Goal: Information Seeking & Learning: Learn about a topic

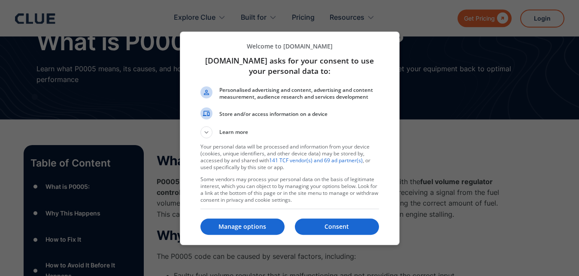
scroll to position [44, 0]
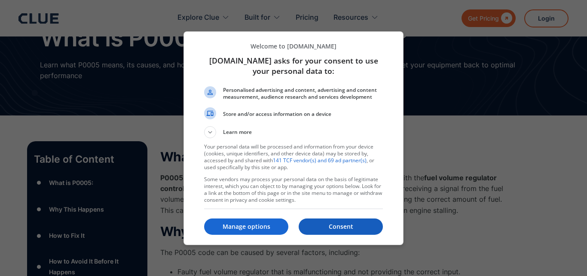
click at [353, 230] on p "Consent" at bounding box center [340, 226] width 84 height 9
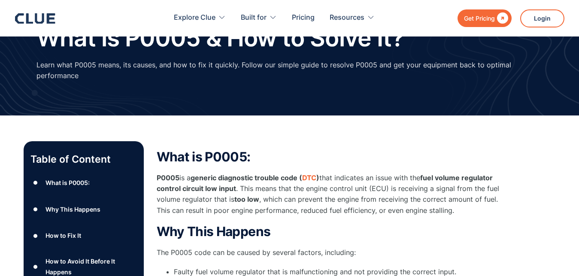
click at [338, 173] on p "P0005 is a generic diagnostic trouble code ( DTC ) that indicates an issue with…" at bounding box center [329, 194] width 344 height 43
click at [285, 191] on p "P0005 is a generic diagnostic trouble code ( DTC ) that indicates an issue with…" at bounding box center [329, 194] width 344 height 43
click at [354, 178] on p "P0005 is a generic diagnostic trouble code ( DTC ) that indicates an issue with…" at bounding box center [329, 194] width 344 height 43
drag, startPoint x: 435, startPoint y: 175, endPoint x: 457, endPoint y: 177, distance: 22.0
click at [447, 176] on p "P0005 is a generic diagnostic trouble code ( DTC ) that indicates an issue with…" at bounding box center [329, 194] width 344 height 43
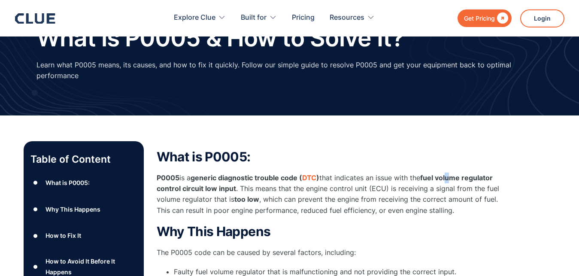
drag, startPoint x: 457, startPoint y: 177, endPoint x: 464, endPoint y: 177, distance: 6.9
click at [459, 177] on strong "fuel volume regulator control circuit low input" at bounding box center [325, 182] width 336 height 19
click at [180, 188] on strong "fuel volume regulator control circuit low input" at bounding box center [325, 182] width 336 height 19
click at [242, 188] on p "P0005 is a generic diagnostic trouble code ( DTC ) that indicates an issue with…" at bounding box center [329, 194] width 344 height 43
click at [249, 191] on p "P0005 is a generic diagnostic trouble code ( DTC ) that indicates an issue with…" at bounding box center [329, 194] width 344 height 43
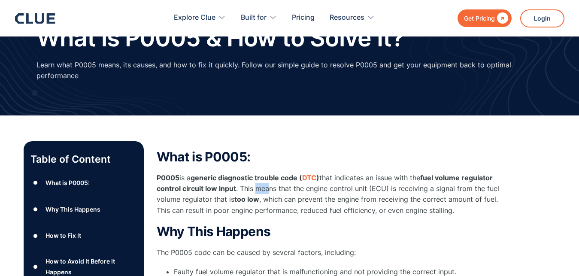
click at [268, 191] on p "P0005 is a generic diagnostic trouble code ( DTC ) that indicates an issue with…" at bounding box center [329, 194] width 344 height 43
drag, startPoint x: 297, startPoint y: 191, endPoint x: 328, endPoint y: 195, distance: 32.1
click at [323, 194] on p "P0005 is a generic diagnostic trouble code ( DTC ) that indicates an issue with…" at bounding box center [329, 194] width 344 height 43
click at [292, 201] on p "P0005 is a generic diagnostic trouble code ( DTC ) that indicates an issue with…" at bounding box center [329, 194] width 344 height 43
drag, startPoint x: 356, startPoint y: 201, endPoint x: 400, endPoint y: 201, distance: 43.8
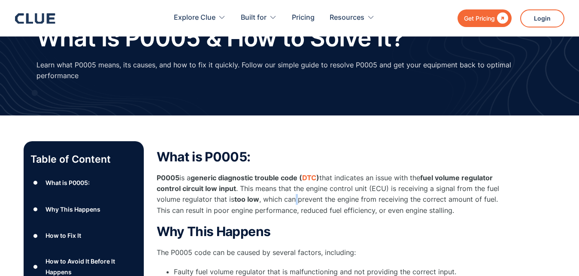
click at [367, 201] on p "P0005 is a generic diagnostic trouble code ( DTC ) that indicates an issue with…" at bounding box center [329, 194] width 344 height 43
click at [468, 207] on p "P0005 is a generic diagnostic trouble code ( DTC ) that indicates an issue with…" at bounding box center [329, 194] width 344 height 43
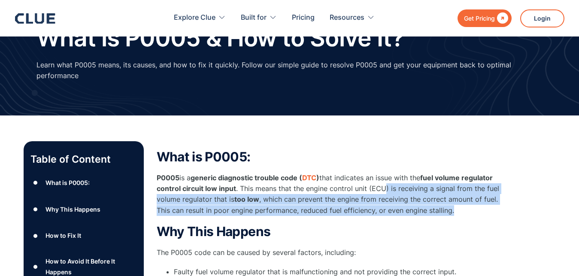
drag, startPoint x: 407, startPoint y: 195, endPoint x: 349, endPoint y: 179, distance: 59.6
click at [362, 181] on p "P0005 is a generic diagnostic trouble code ( DTC ) that indicates an issue with…" at bounding box center [329, 194] width 344 height 43
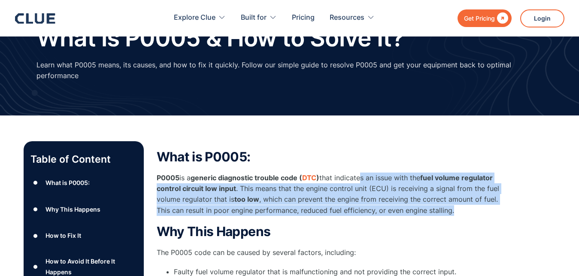
click at [397, 198] on p "P0005 is a generic diagnostic trouble code ( DTC ) that indicates an issue with…" at bounding box center [329, 194] width 344 height 43
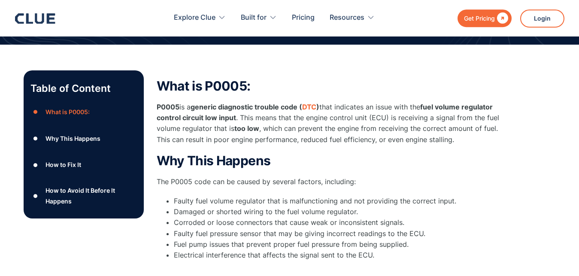
scroll to position [131, 0]
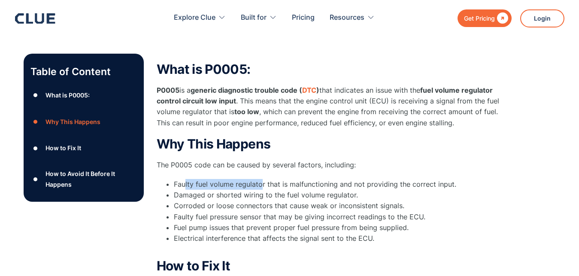
drag, startPoint x: 282, startPoint y: 185, endPoint x: 312, endPoint y: 185, distance: 30.1
click at [298, 185] on li "Faulty fuel volume regulator that is malfunctioning and not providing the corre…" at bounding box center [337, 184] width 326 height 11
click at [338, 189] on li "Faulty fuel volume regulator that is malfunctioning and not providing the corre…" at bounding box center [337, 184] width 326 height 11
drag, startPoint x: 265, startPoint y: 183, endPoint x: 370, endPoint y: 185, distance: 105.2
click at [355, 185] on li "Faulty fuel volume regulator that is malfunctioning and not providing the corre…" at bounding box center [337, 184] width 326 height 11
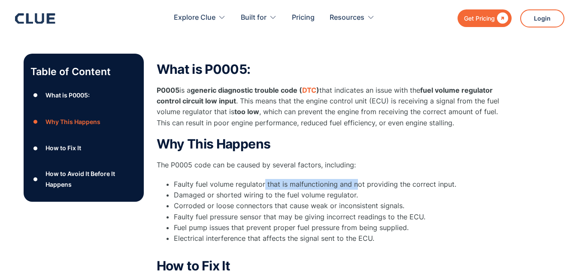
click at [413, 203] on li "Corroded or loose connectors that cause weak or inconsistent signals." at bounding box center [337, 206] width 326 height 11
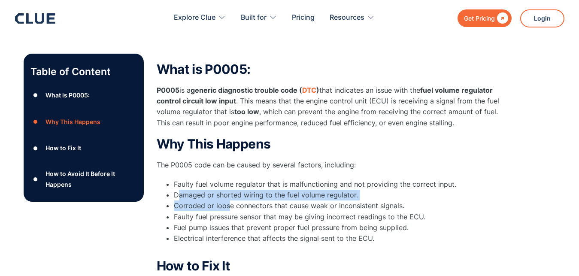
drag, startPoint x: 179, startPoint y: 196, endPoint x: 259, endPoint y: 220, distance: 84.1
click at [257, 219] on ul "Faulty fuel volume regulator that is malfunctioning and not providing the corre…" at bounding box center [329, 217] width 344 height 76
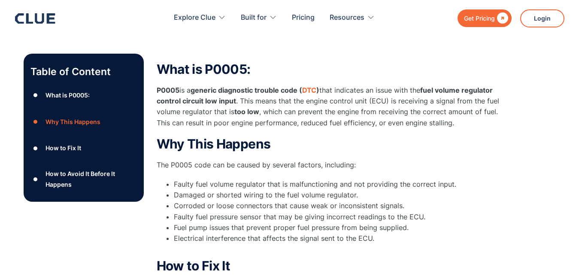
click at [289, 234] on li "Electrical interference that affects the signal sent to the ECU." at bounding box center [337, 243] width 326 height 21
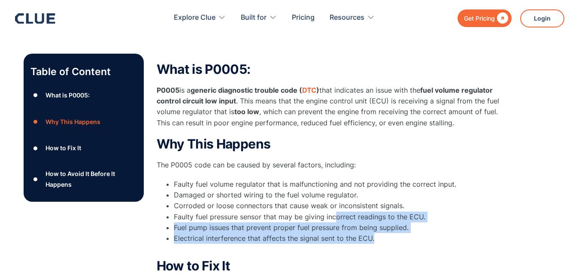
drag, startPoint x: 380, startPoint y: 240, endPoint x: 268, endPoint y: 206, distance: 117.6
click at [268, 206] on ul "Faulty fuel volume regulator that is malfunctioning and not providing the corre…" at bounding box center [329, 217] width 344 height 76
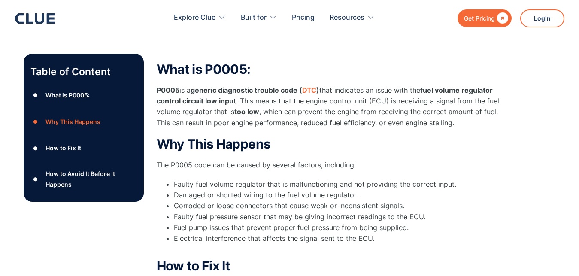
click at [209, 199] on li "Damaged or shorted wiring to the fuel volume regulator." at bounding box center [337, 195] width 326 height 11
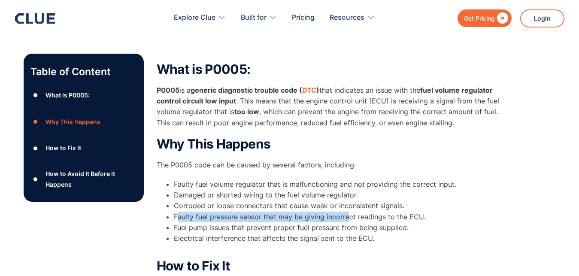
drag, startPoint x: 179, startPoint y: 218, endPoint x: 352, endPoint y: 217, distance: 172.6
click at [350, 217] on li "Faulty fuel pressure sensor that may be giving incorrect readings to the ECU." at bounding box center [337, 217] width 326 height 11
click at [341, 218] on li "Faulty fuel pressure sensor that may be giving incorrect readings to the ECU." at bounding box center [337, 217] width 326 height 11
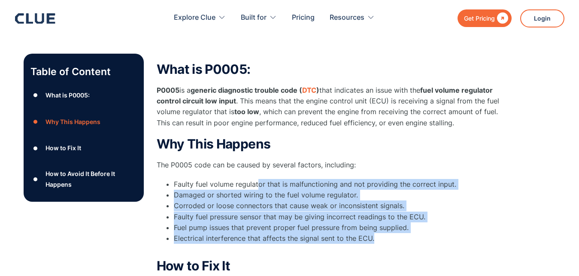
drag, startPoint x: 395, startPoint y: 240, endPoint x: 228, endPoint y: 173, distance: 180.4
click at [253, 179] on ul "Faulty fuel volume regulator that is malfunctioning and not providing the corre…" at bounding box center [329, 217] width 344 height 76
click at [203, 198] on li "Damaged or shorted wiring to the fuel volume regulator." at bounding box center [337, 195] width 326 height 11
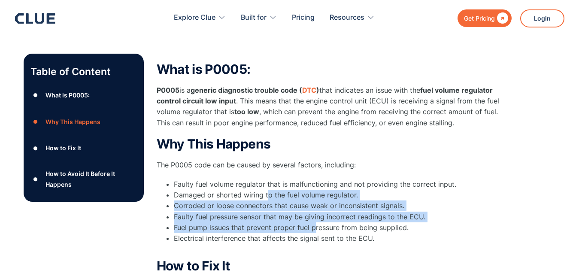
drag, startPoint x: 269, startPoint y: 199, endPoint x: 382, endPoint y: 248, distance: 123.5
click at [329, 232] on ul "Faulty fuel volume regulator that is malfunctioning and not providing the corre…" at bounding box center [329, 217] width 344 height 76
click at [385, 216] on li "Faulty fuel pressure sensor that may be giving incorrect readings to the ECU." at bounding box center [337, 217] width 326 height 11
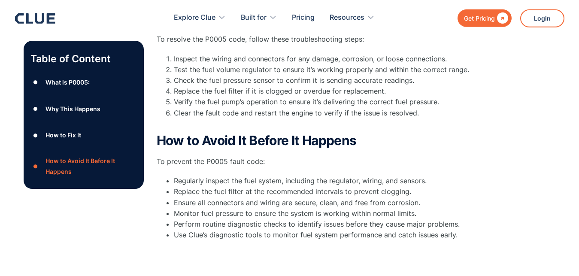
scroll to position [394, 0]
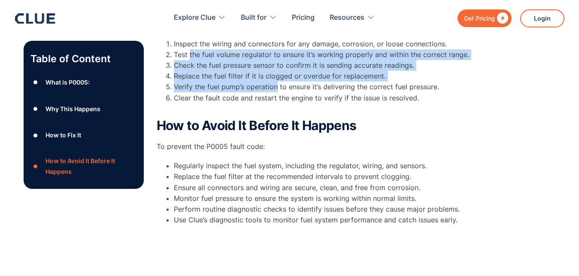
drag, startPoint x: 193, startPoint y: 58, endPoint x: 323, endPoint y: 100, distance: 137.2
click at [315, 100] on ol "Inspect the wiring and connectors for any damage, corrosion, or loose connectio…" at bounding box center [329, 77] width 344 height 76
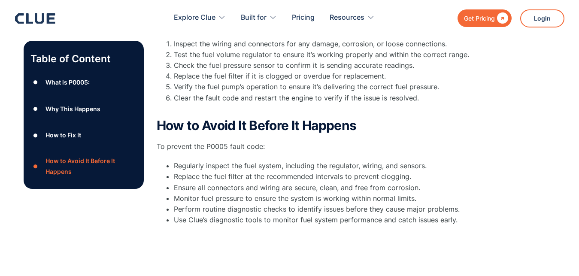
click at [432, 100] on li "Clear the fault code and restart the engine to verify if the issue is resolved." at bounding box center [337, 103] width 326 height 21
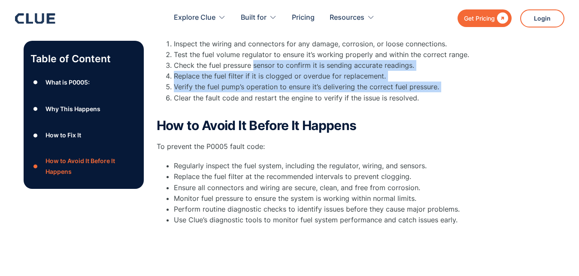
drag, startPoint x: 411, startPoint y: 94, endPoint x: 212, endPoint y: 61, distance: 202.3
click at [268, 66] on ol "Inspect the wiring and connectors for any damage, corrosion, or loose connectio…" at bounding box center [329, 77] width 344 height 76
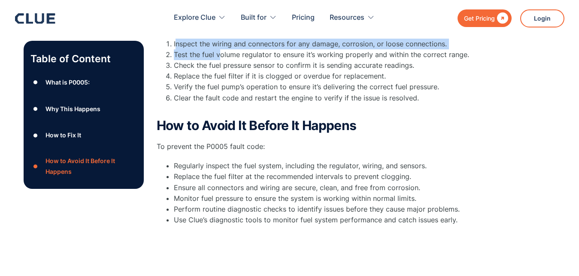
drag, startPoint x: 176, startPoint y: 43, endPoint x: 364, endPoint y: 77, distance: 191.6
click at [341, 76] on ol "Inspect the wiring and connectors for any damage, corrosion, or loose connectio…" at bounding box center [329, 77] width 344 height 76
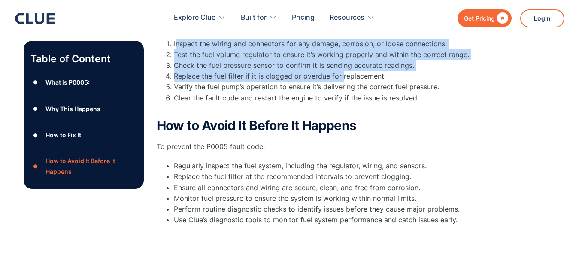
click at [360, 128] on h2 "How to Avoid It Before It Happens" at bounding box center [329, 126] width 344 height 14
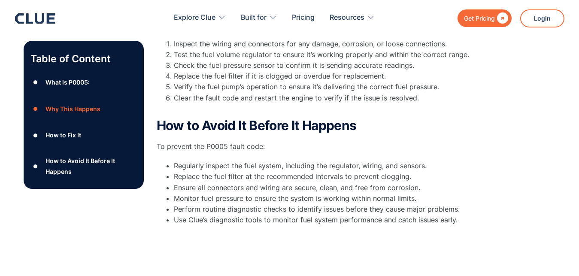
scroll to position [88, 0]
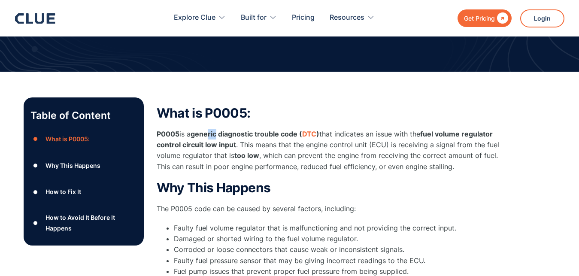
drag, startPoint x: 213, startPoint y: 127, endPoint x: 249, endPoint y: 133, distance: 36.9
click at [246, 133] on div "What is P0005: P0005 is a generic diagnostic trouble code ( DTC ) that indicate…" at bounding box center [329, 139] width 344 height 66
click at [325, 161] on p "P0005 is a generic diagnostic trouble code ( DTC ) that indicates an issue with…" at bounding box center [329, 150] width 344 height 43
drag, startPoint x: 428, startPoint y: 131, endPoint x: 237, endPoint y: 145, distance: 190.8
click at [237, 145] on p "P0005 is a generic diagnostic trouble code ( DTC ) that indicates an issue with…" at bounding box center [329, 150] width 344 height 43
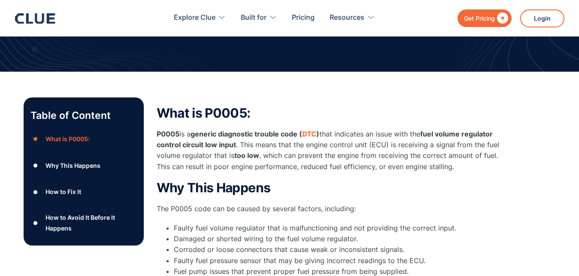
click at [266, 169] on p "P0005 is a generic diagnostic trouble code ( DTC ) that indicates an issue with…" at bounding box center [329, 150] width 344 height 43
drag, startPoint x: 267, startPoint y: 152, endPoint x: 467, endPoint y: 158, distance: 200.2
click at [442, 158] on p "P0005 is a generic diagnostic trouble code ( DTC ) that indicates an issue with…" at bounding box center [329, 150] width 344 height 43
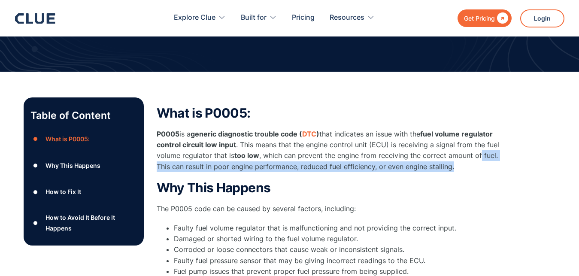
drag, startPoint x: 481, startPoint y: 161, endPoint x: 474, endPoint y: 164, distance: 7.9
click at [480, 162] on p "P0005 is a generic diagnostic trouble code ( DTC ) that indicates an issue with…" at bounding box center [329, 150] width 344 height 43
drag, startPoint x: 471, startPoint y: 165, endPoint x: 353, endPoint y: 156, distance: 118.0
click at [362, 156] on p "P0005 is a generic diagnostic trouble code ( DTC ) that indicates an issue with…" at bounding box center [329, 150] width 344 height 43
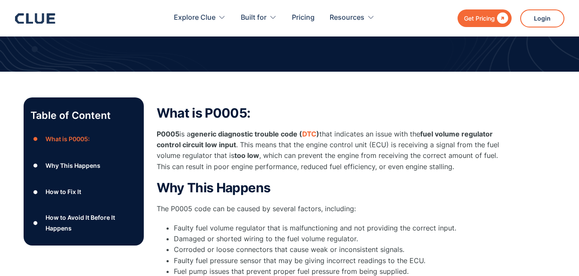
click at [237, 159] on strong "too low" at bounding box center [246, 155] width 25 height 9
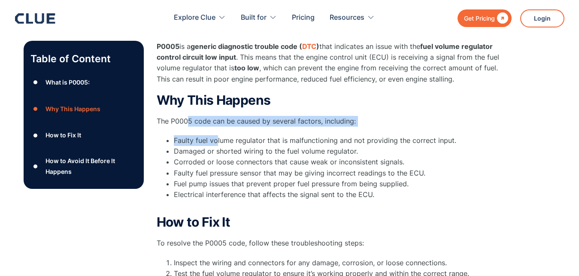
drag, startPoint x: 189, startPoint y: 123, endPoint x: 316, endPoint y: 190, distance: 143.5
click at [287, 181] on div "Why This Happens The P0005 code can be caused by several factors, including: Fa…" at bounding box center [329, 152] width 344 height 118
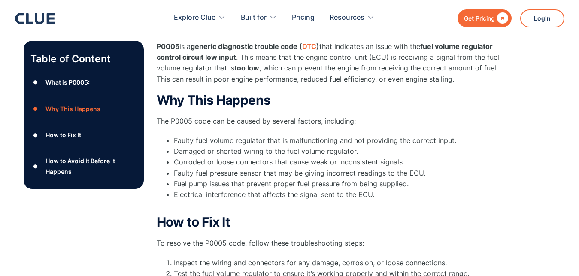
click at [382, 192] on li "Electrical interference that affects the signal sent to the ECU." at bounding box center [337, 199] width 326 height 21
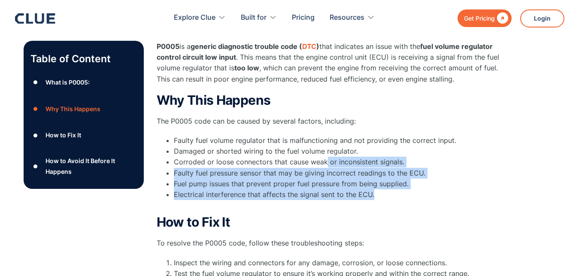
drag, startPoint x: 385, startPoint y: 198, endPoint x: 249, endPoint y: 141, distance: 147.2
click at [288, 149] on ul "Faulty fuel volume regulator that is malfunctioning and not providing the corre…" at bounding box center [329, 173] width 344 height 76
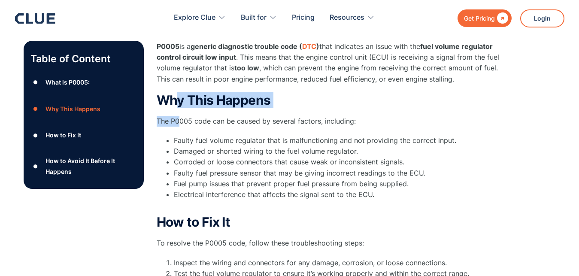
click at [180, 112] on div "Why This Happens The P0005 code can be caused by several factors, including: Fa…" at bounding box center [329, 152] width 344 height 118
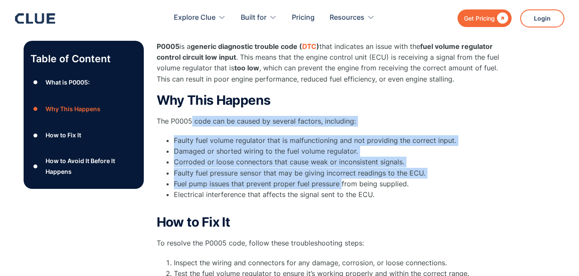
drag, startPoint x: 219, startPoint y: 139, endPoint x: 479, endPoint y: 216, distance: 271.3
click at [408, 206] on div "Why This Happens The P0005 code can be caused by several factors, including: Fa…" at bounding box center [329, 152] width 344 height 118
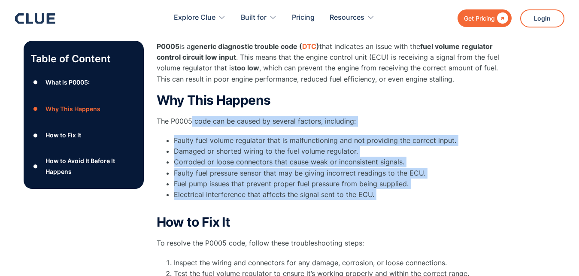
click at [388, 186] on li "Fuel pump issues that prevent proper fuel pressure from being supplied." at bounding box center [337, 184] width 326 height 11
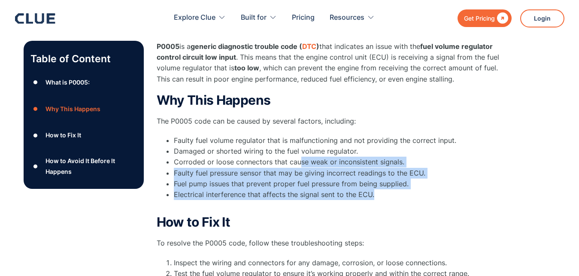
drag, startPoint x: 377, startPoint y: 195, endPoint x: 173, endPoint y: 137, distance: 212.8
click at [283, 152] on ul "Faulty fuel volume regulator that is malfunctioning and not providing the corre…" at bounding box center [329, 173] width 344 height 76
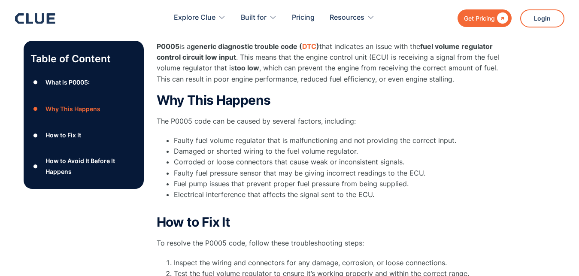
click at [203, 136] on li "Faulty fuel volume regulator that is malfunctioning and not providing the corre…" at bounding box center [337, 140] width 326 height 11
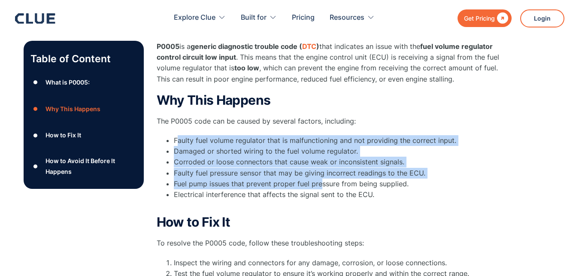
drag, startPoint x: 179, startPoint y: 142, endPoint x: 341, endPoint y: 186, distance: 167.3
click at [336, 186] on ul "Faulty fuel volume regulator that is malfunctioning and not providing the corre…" at bounding box center [329, 173] width 344 height 76
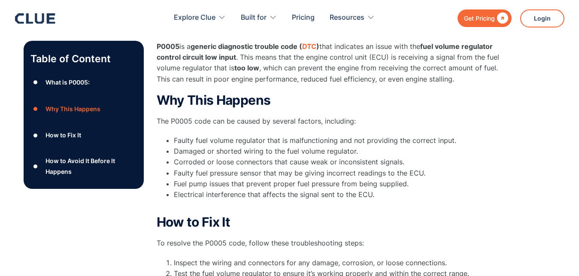
click at [369, 195] on li "Electrical interference that affects the signal sent to the ECU." at bounding box center [337, 199] width 326 height 21
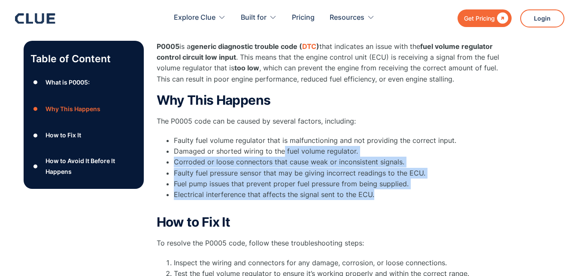
drag, startPoint x: 378, startPoint y: 193, endPoint x: 133, endPoint y: 131, distance: 253.0
click at [273, 149] on ul "Faulty fuel volume regulator that is malfunctioning and not providing the corre…" at bounding box center [329, 173] width 344 height 76
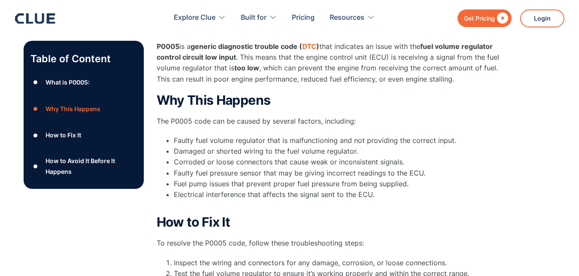
click at [236, 141] on li "Faulty fuel volume regulator that is malfunctioning and not providing the corre…" at bounding box center [337, 140] width 326 height 11
click at [394, 209] on li "Electrical interference that affects the signal sent to the ECU." at bounding box center [337, 199] width 326 height 21
click at [372, 194] on li "Electrical interference that affects the signal sent to the ECU." at bounding box center [337, 199] width 326 height 21
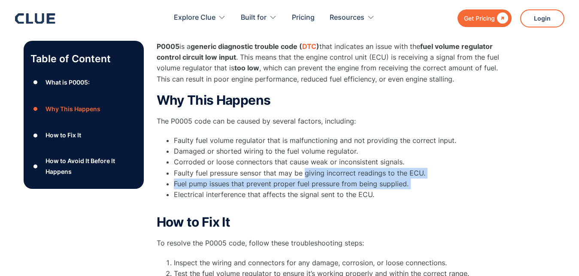
drag, startPoint x: 372, startPoint y: 194, endPoint x: 210, endPoint y: 139, distance: 171.5
click at [265, 156] on ul "Faulty fuel volume regulator that is malfunctioning and not providing the corre…" at bounding box center [329, 173] width 344 height 76
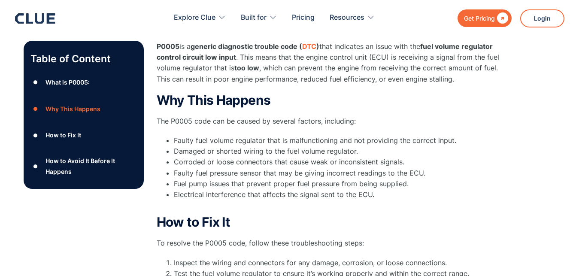
click at [210, 146] on li "Faulty fuel volume regulator that is malfunctioning and not providing the corre…" at bounding box center [337, 140] width 326 height 11
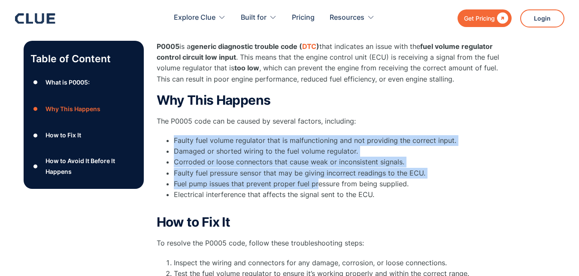
drag, startPoint x: 167, startPoint y: 131, endPoint x: 342, endPoint y: 195, distance: 186.8
click at [323, 188] on div "Why This Happens The P0005 code can be caused by several factors, including: Fa…" at bounding box center [329, 152] width 344 height 118
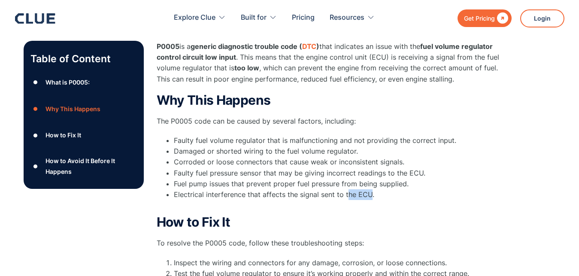
click at [427, 202] on li "Electrical interference that affects the signal sent to the ECU." at bounding box center [337, 199] width 326 height 21
click at [405, 195] on li "Electrical interference that affects the signal sent to the ECU." at bounding box center [337, 199] width 326 height 21
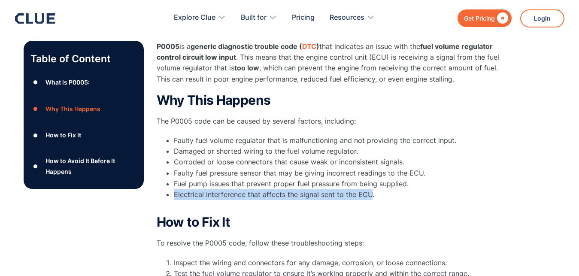
click at [405, 195] on li "Electrical interference that affects the signal sent to the ECU." at bounding box center [337, 199] width 326 height 21
drag, startPoint x: 386, startPoint y: 192, endPoint x: 185, endPoint y: 135, distance: 208.9
click at [231, 146] on ul "Faulty fuel volume regulator that is malfunctioning and not providing the corre…" at bounding box center [329, 173] width 344 height 76
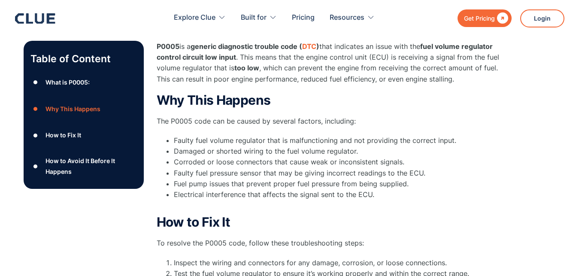
click at [219, 146] on li "Damaged or shorted wiring to the fuel volume regulator." at bounding box center [337, 151] width 326 height 11
drag, startPoint x: 167, startPoint y: 139, endPoint x: 307, endPoint y: 166, distance: 142.6
click at [234, 146] on li "Faulty fuel volume regulator that is malfunctioning and not providing the corre…" at bounding box center [337, 140] width 326 height 11
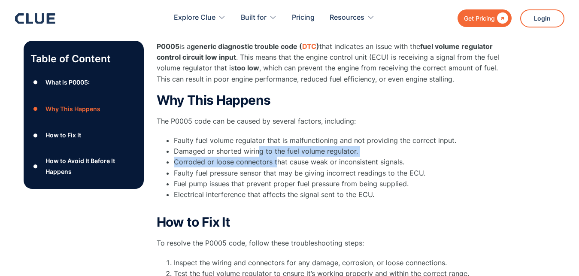
click at [307, 166] on ul "Faulty fuel volume regulator that is malfunctioning and not providing the corre…" at bounding box center [329, 173] width 344 height 76
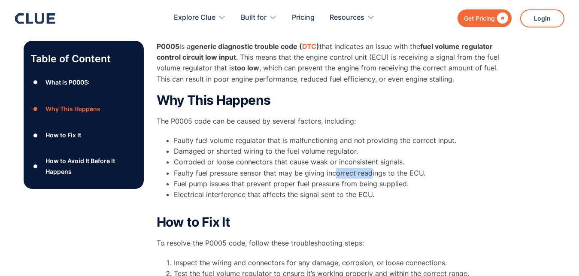
click at [375, 178] on li "Faulty fuel pressure sensor that may be giving incorrect readings to the ECU." at bounding box center [337, 173] width 326 height 11
click at [379, 189] on li "Fuel pump issues that prevent proper fuel pressure from being supplied." at bounding box center [337, 184] width 326 height 11
drag, startPoint x: 370, startPoint y: 200, endPoint x: 259, endPoint y: 152, distance: 121.0
click at [344, 184] on ul "Faulty fuel volume regulator that is malfunctioning and not providing the corre…" at bounding box center [329, 173] width 344 height 76
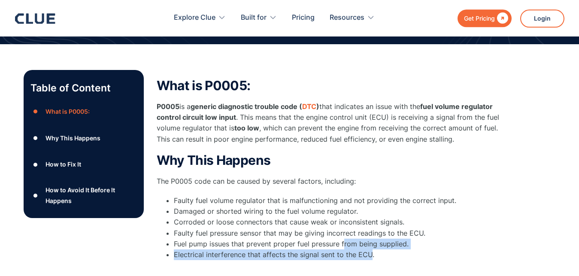
scroll to position [131, 0]
